Goal: Transaction & Acquisition: Purchase product/service

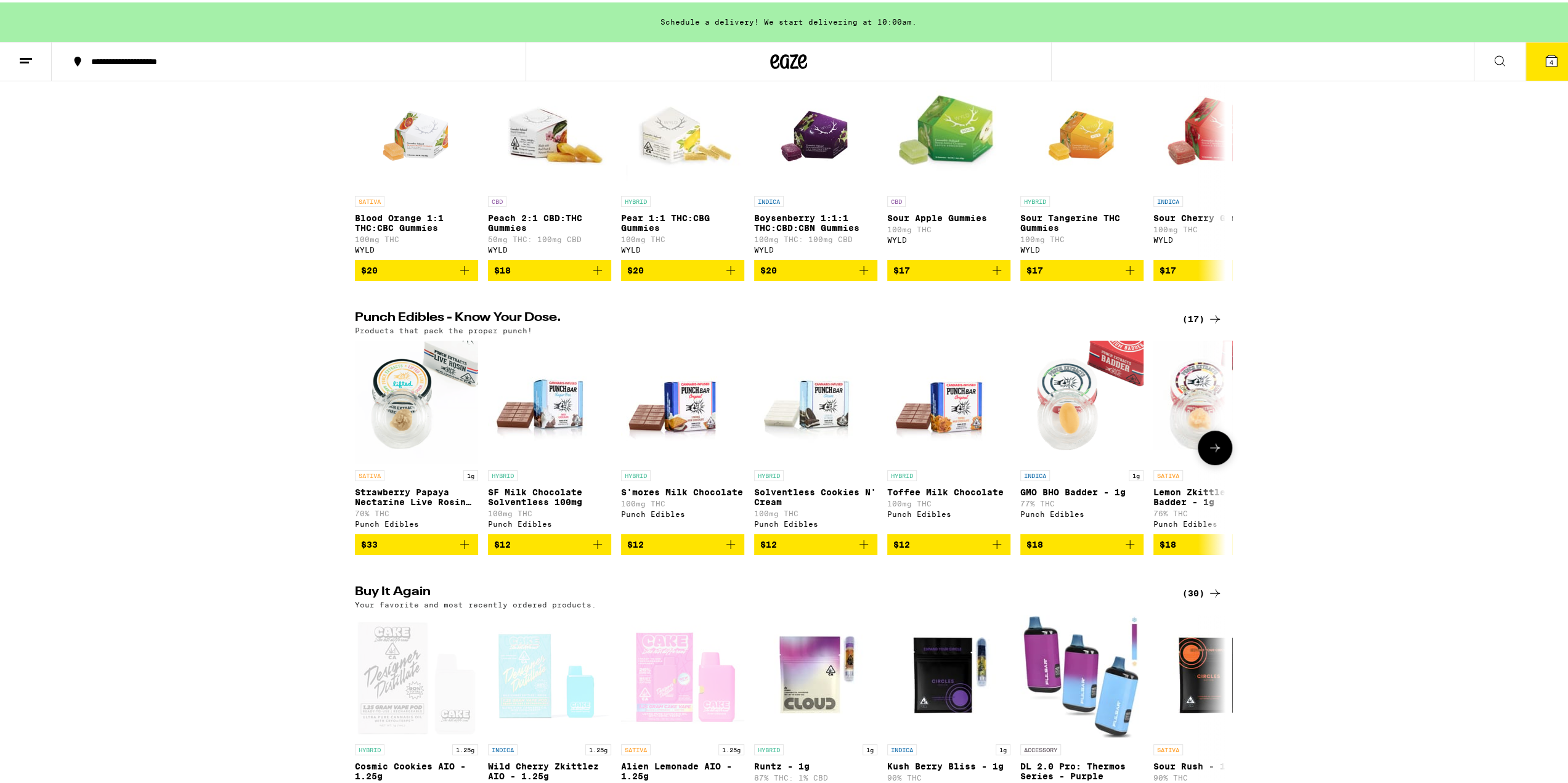
scroll to position [616, 0]
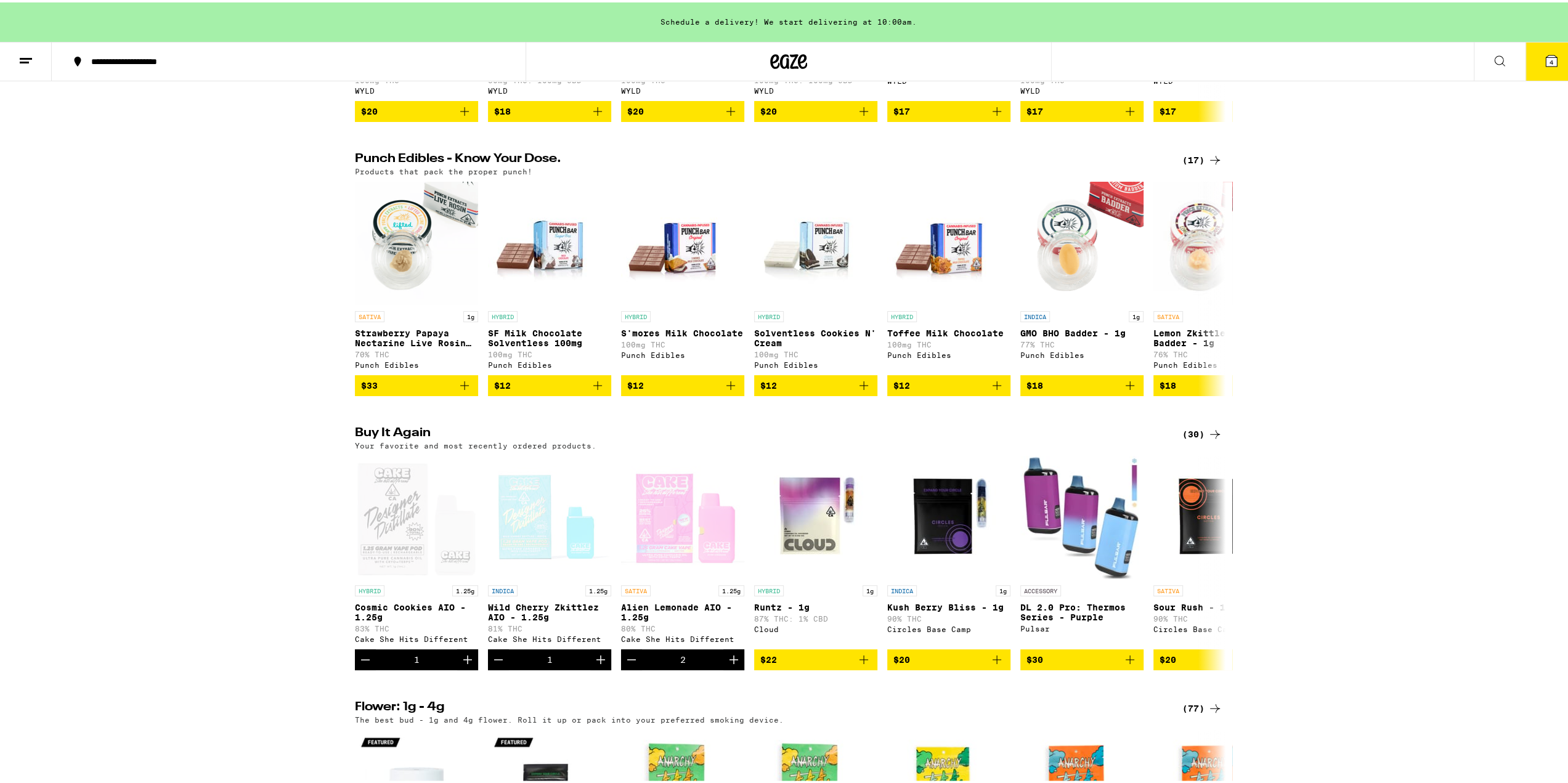
click at [1187, 439] on div "(30)" at bounding box center [1202, 432] width 40 height 15
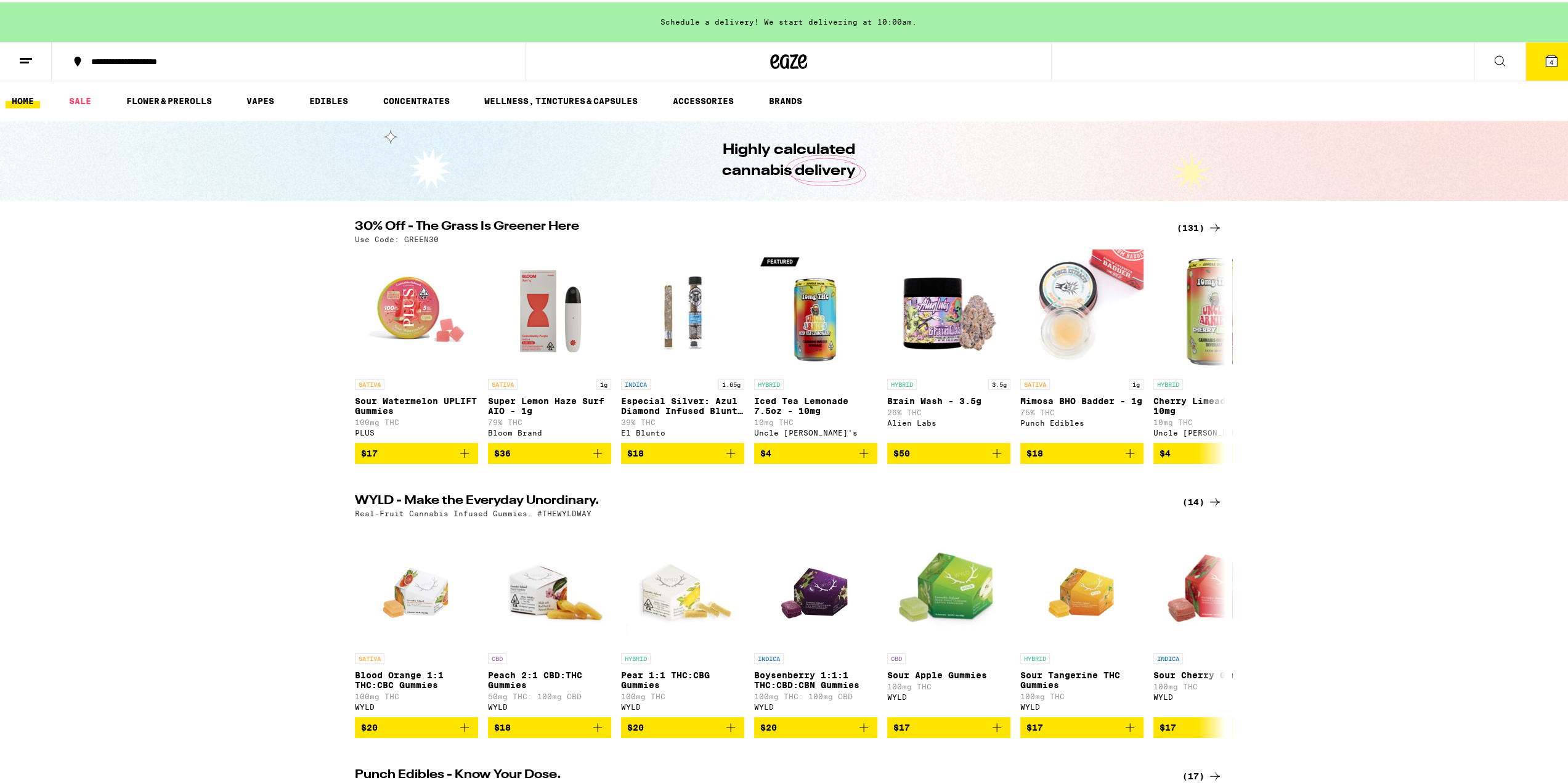
click at [1194, 225] on div "(131)" at bounding box center [1199, 225] width 45 height 15
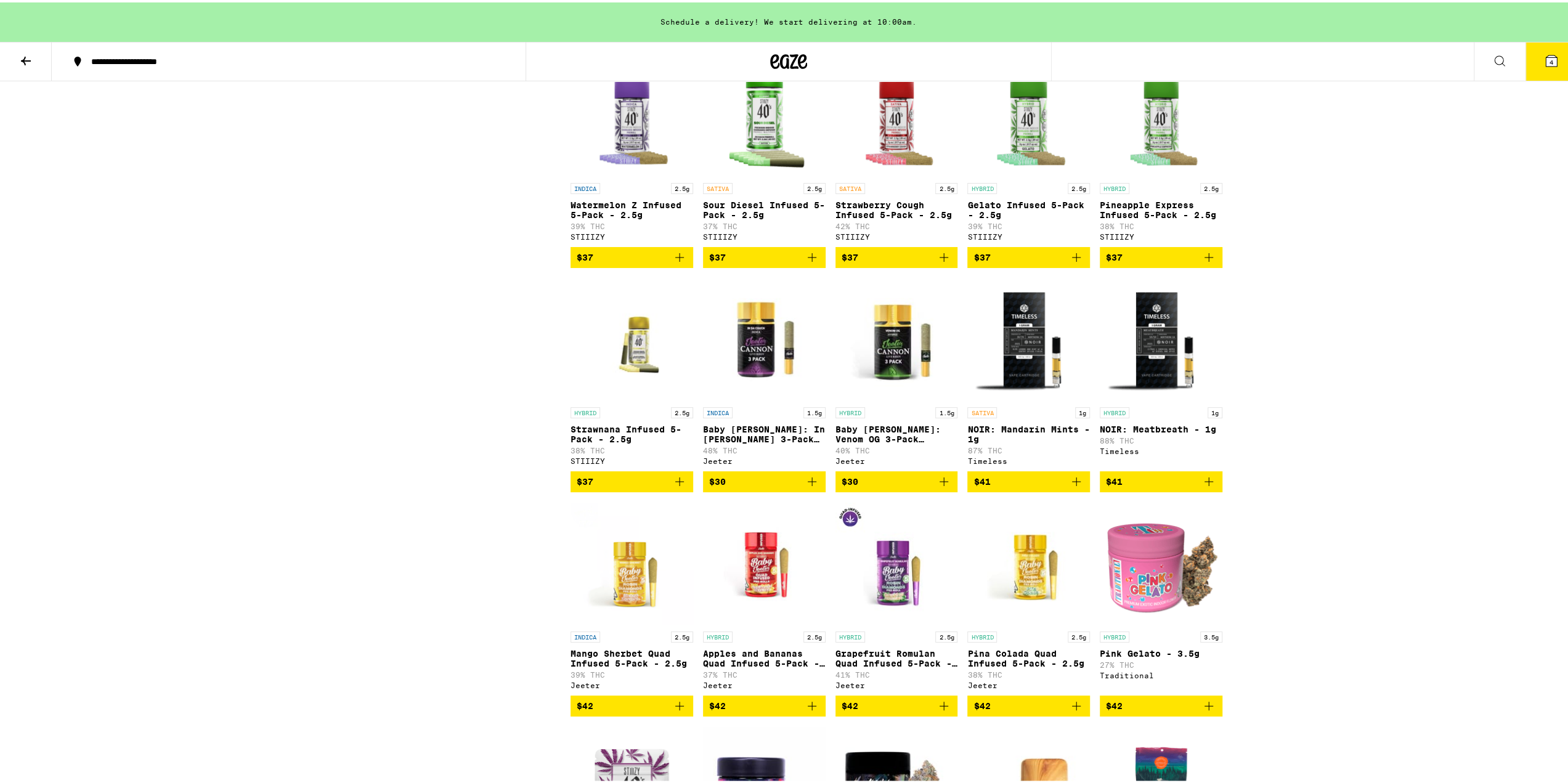
scroll to position [5175, 0]
